Goal: Transaction & Acquisition: Purchase product/service

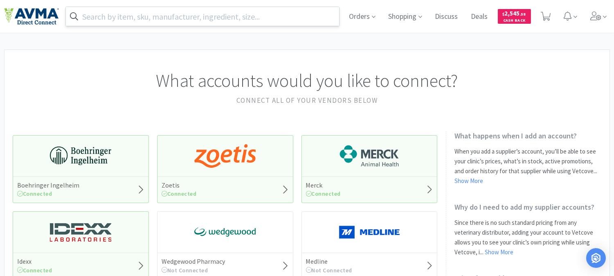
click at [126, 13] on input "text" at bounding box center [202, 16] width 273 height 19
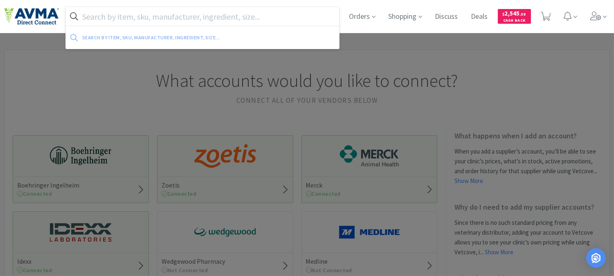
paste input "065893"
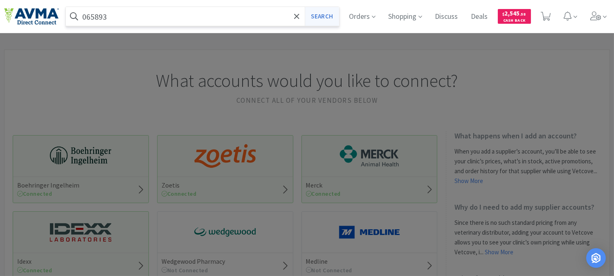
type input "065893"
click at [324, 11] on button "Search" at bounding box center [322, 16] width 34 height 19
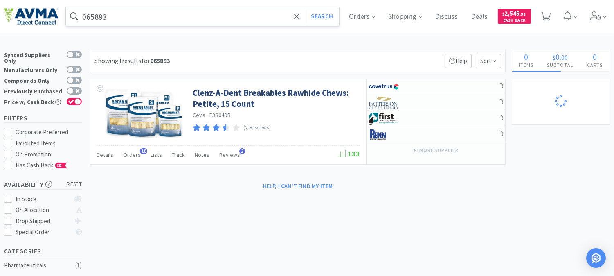
select select "1"
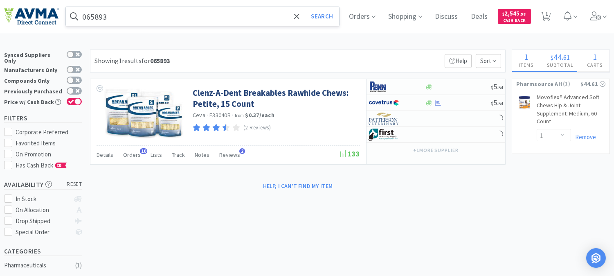
select select "1"
select select "10"
select select "2"
select select "3"
select select "1"
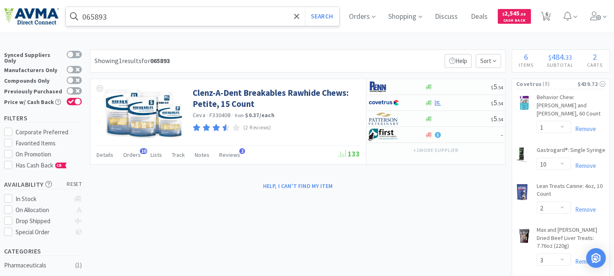
click at [110, 16] on input "065893" at bounding box center [202, 16] width 273 height 19
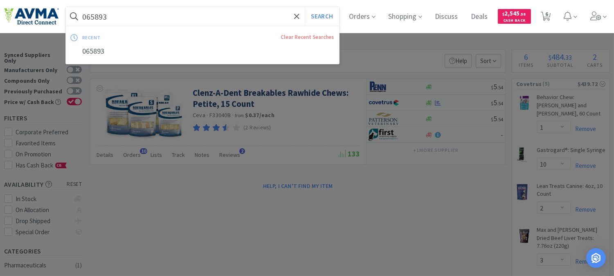
paste input "80531"
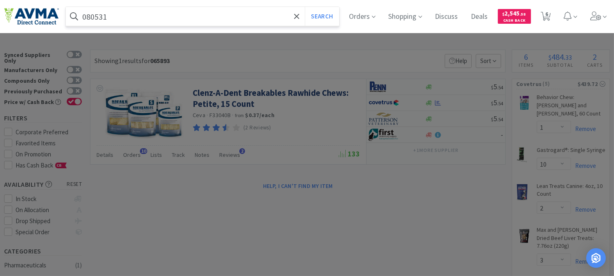
click at [305, 7] on button "Search" at bounding box center [322, 16] width 34 height 19
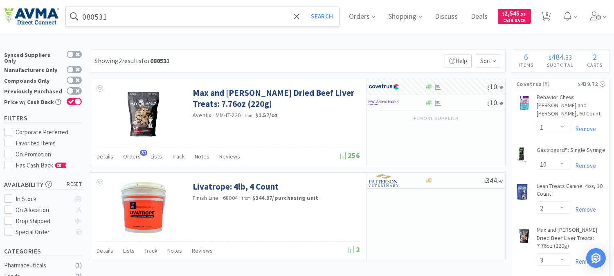
click at [154, 16] on input "080531" at bounding box center [202, 16] width 273 height 19
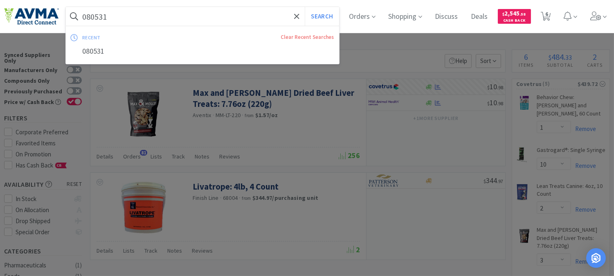
paste input "06245"
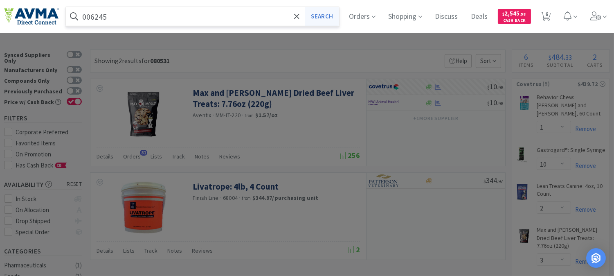
click at [319, 14] on button "Search" at bounding box center [322, 16] width 34 height 19
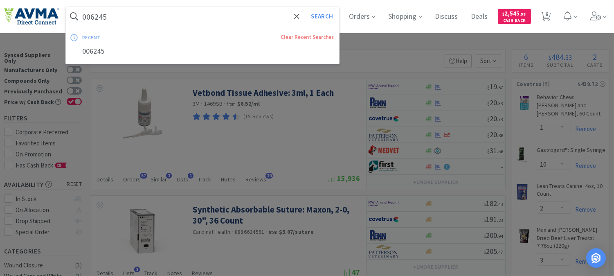
click at [170, 18] on input "006245" at bounding box center [202, 16] width 273 height 19
paste input "910E"
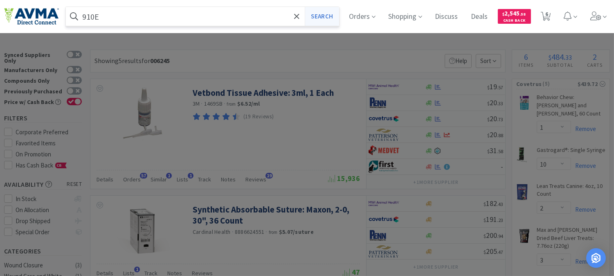
click at [333, 11] on button "Search" at bounding box center [322, 16] width 34 height 19
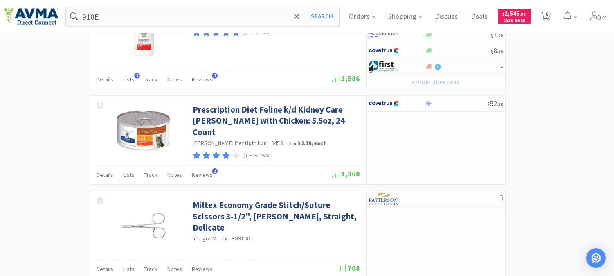
scroll to position [864, 0]
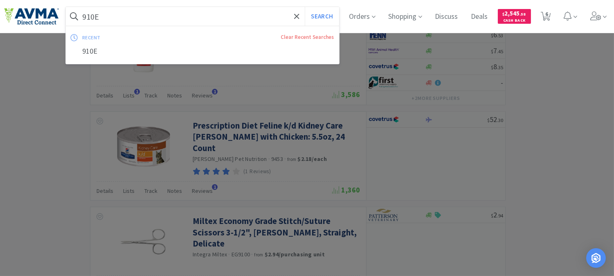
paste input "Millers Forge Elan Cat Brush"
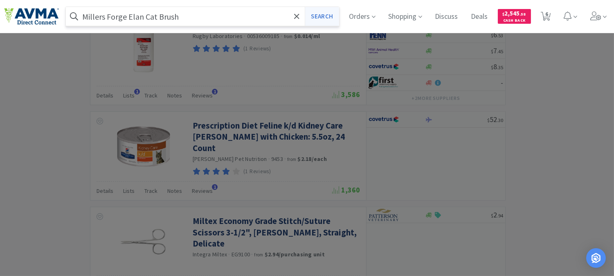
click at [322, 17] on button "Search" at bounding box center [322, 16] width 34 height 19
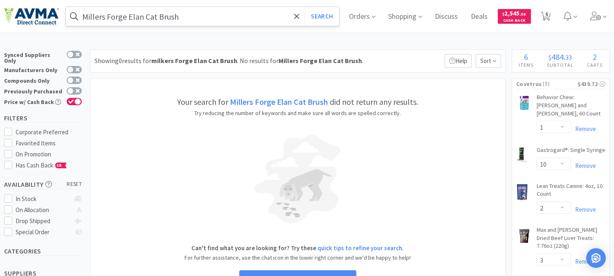
click at [197, 19] on input "Millers Forge Elan Cat Brush" at bounding box center [202, 16] width 273 height 19
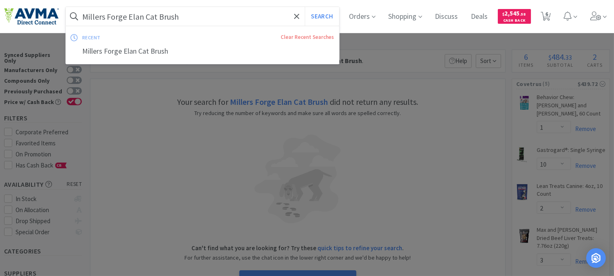
paste input "065893 +"
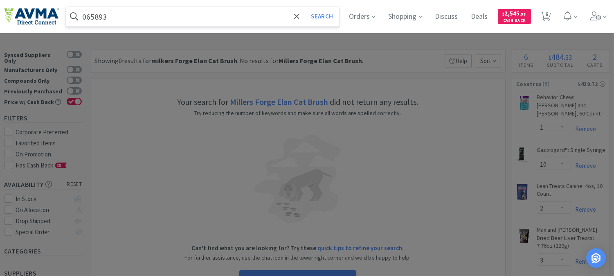
type input "065893"
click at [305, 7] on button "Search" at bounding box center [322, 16] width 34 height 19
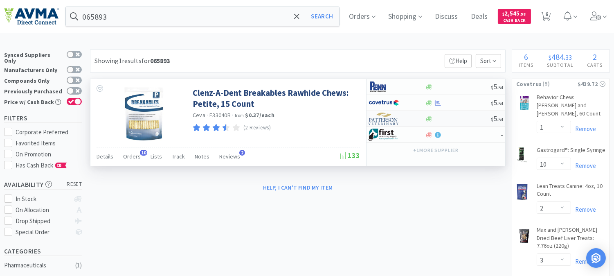
click at [386, 121] on img at bounding box center [384, 118] width 31 height 12
select select "1"
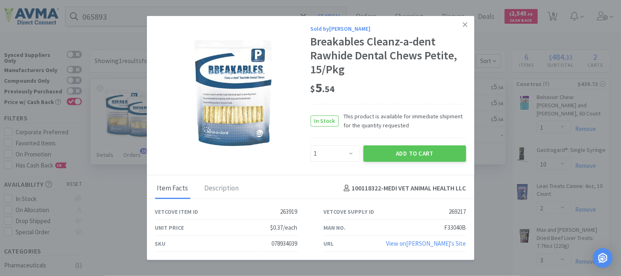
click at [273, 242] on div "078934039" at bounding box center [285, 243] width 26 height 10
copy div "078934039"
click at [466, 23] on icon at bounding box center [465, 24] width 4 height 7
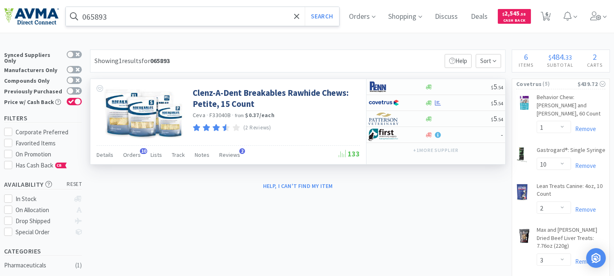
click at [189, 19] on input "065893" at bounding box center [202, 16] width 273 height 19
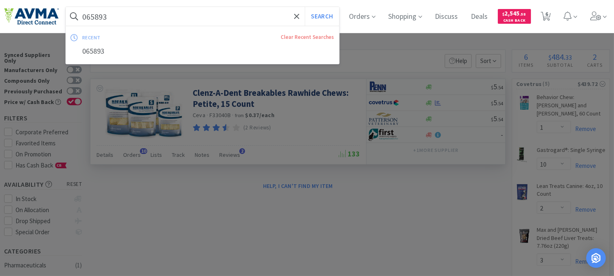
paste input "10483"
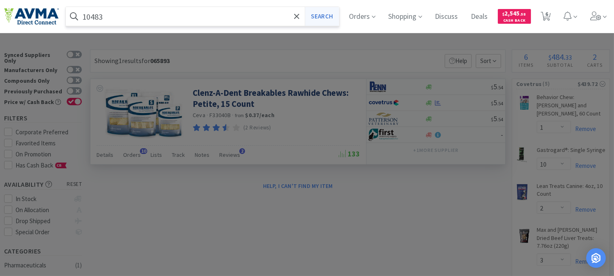
click at [326, 14] on button "Search" at bounding box center [322, 16] width 34 height 19
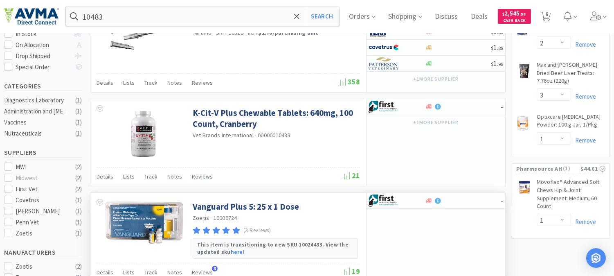
scroll to position [136, 0]
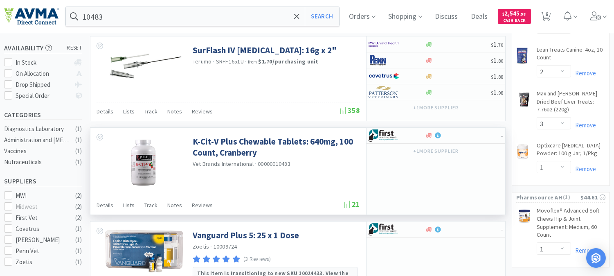
click at [272, 163] on span "00000010483" at bounding box center [274, 163] width 33 height 7
copy span "00000010483"
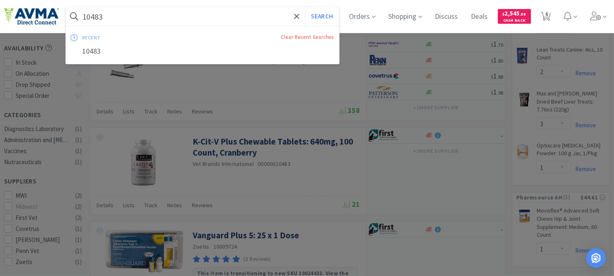
click at [144, 16] on input "10483" at bounding box center [202, 16] width 273 height 19
paste input "000000"
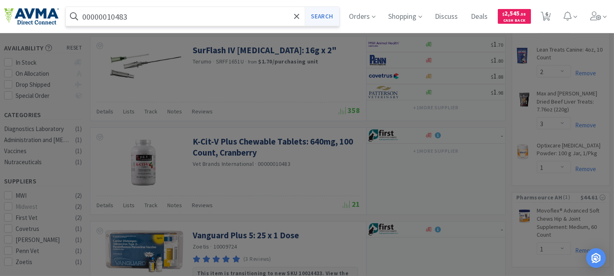
click at [333, 18] on button "Search" at bounding box center [322, 16] width 34 height 19
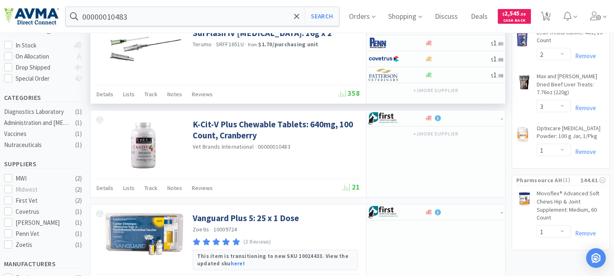
scroll to position [136, 0]
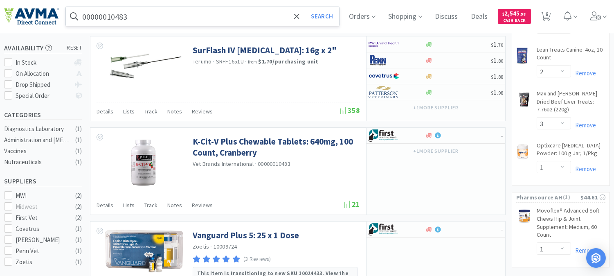
click at [144, 16] on input "00000010483" at bounding box center [202, 16] width 273 height 19
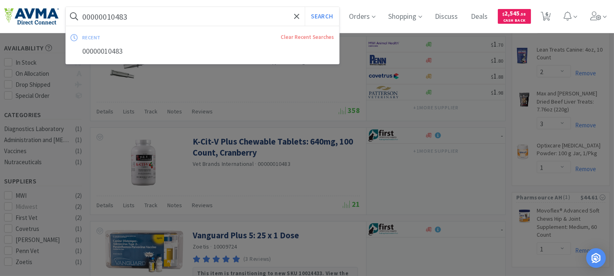
paste input "VET K-CIT-V Cranberry Chewable [MEDICAL_DATA]"
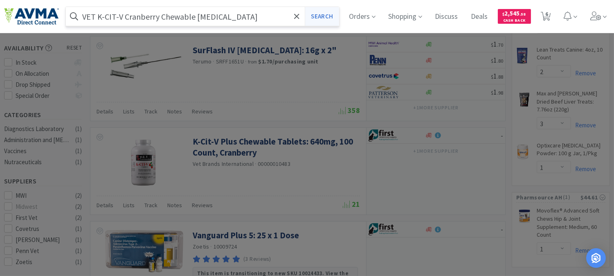
click at [329, 14] on button "Search" at bounding box center [322, 16] width 34 height 19
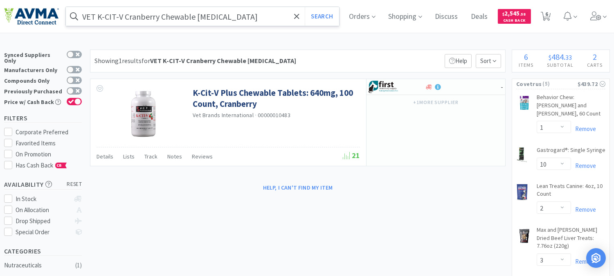
click at [267, 17] on input "VET K-CIT-V Cranberry Chewable [MEDICAL_DATA]" at bounding box center [202, 16] width 273 height 19
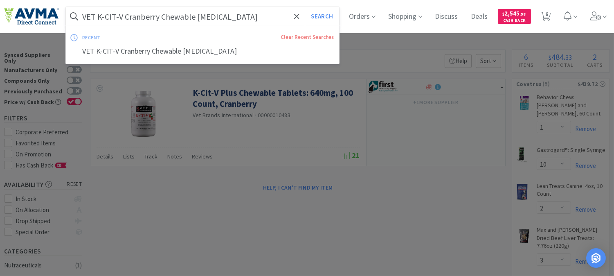
click at [267, 17] on input "VET K-CIT-V Cranberry Chewable [MEDICAL_DATA]" at bounding box center [202, 16] width 273 height 19
drag, startPoint x: 269, startPoint y: 16, endPoint x: 87, endPoint y: 15, distance: 181.6
click at [87, 15] on input "VET K-CIT-V Cranberry Chewable [MEDICAL_DATA]" at bounding box center [202, 16] width 273 height 19
click at [111, 13] on input "VET K-CIT-V Cranberry Chewable [MEDICAL_DATA]" at bounding box center [202, 16] width 273 height 19
drag, startPoint x: 258, startPoint y: 14, endPoint x: 83, endPoint y: 15, distance: 175.5
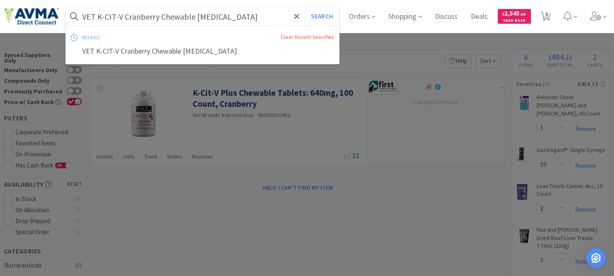
click at [83, 15] on input "VET K-CIT-V Cranberry Chewable [MEDICAL_DATA]" at bounding box center [202, 16] width 273 height 19
paste input "PVS8920"
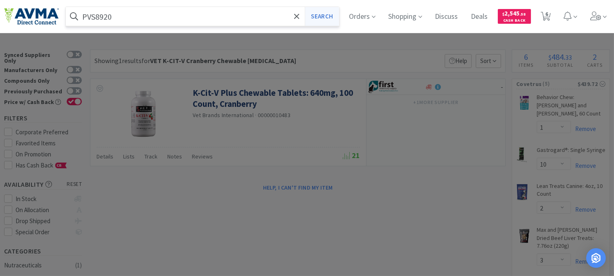
click at [317, 19] on button "Search" at bounding box center [322, 16] width 34 height 19
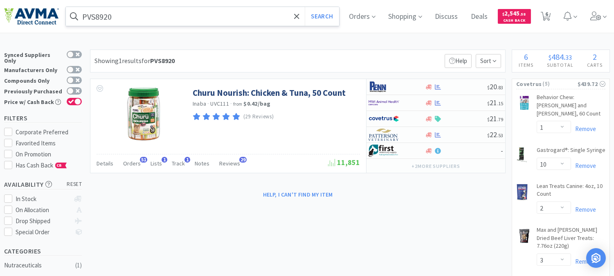
click at [157, 21] on input "PVS8920" at bounding box center [202, 16] width 273 height 19
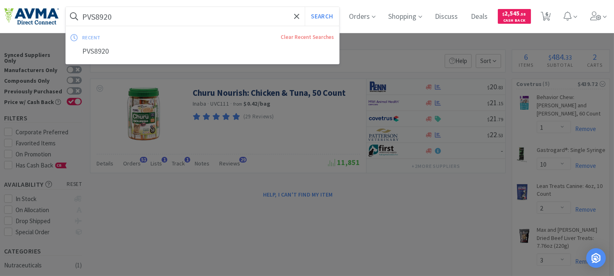
paste input "083323"
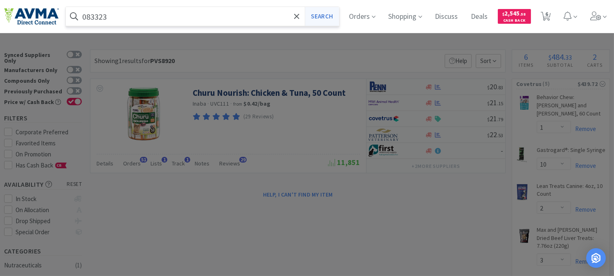
type input "083323"
click at [326, 13] on button "Search" at bounding box center [322, 16] width 34 height 19
